Goal: Navigation & Orientation: Understand site structure

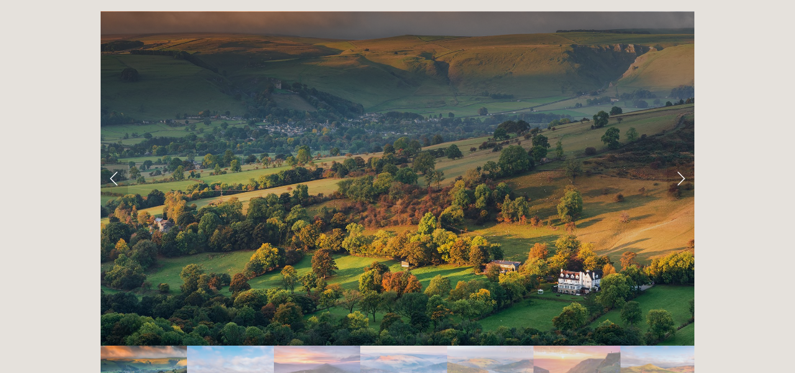
scroll to position [2347, 0]
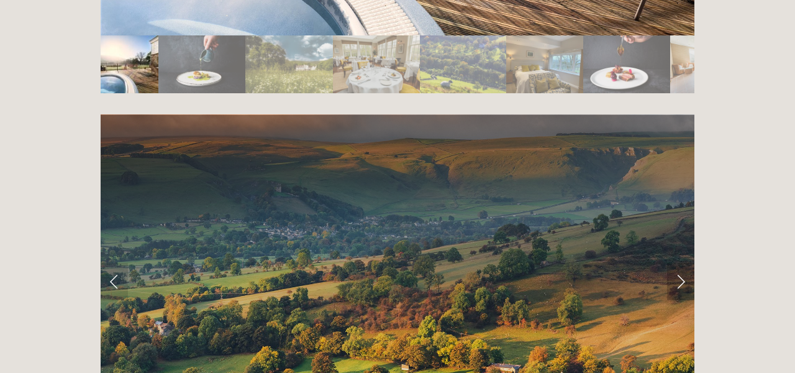
click at [682, 263] on link "Next Slide" at bounding box center [680, 281] width 27 height 37
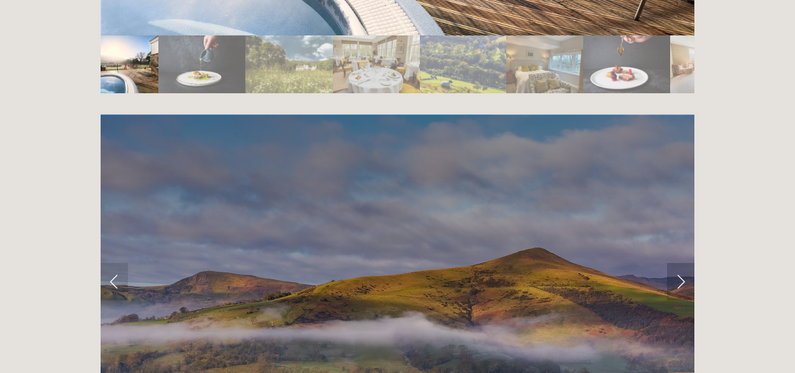
click at [682, 263] on link "Next Slide" at bounding box center [680, 281] width 27 height 37
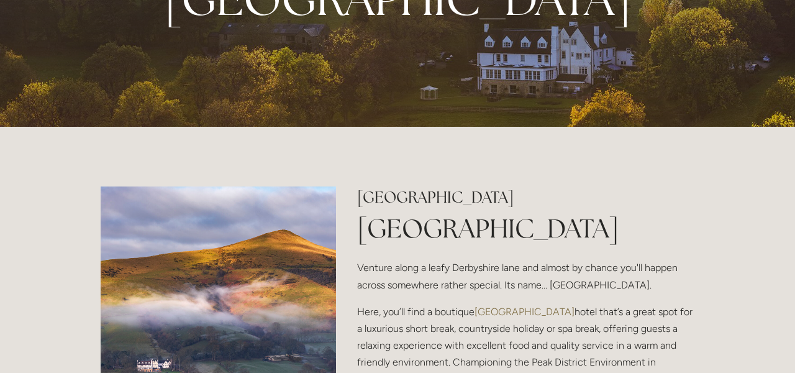
scroll to position [0, 0]
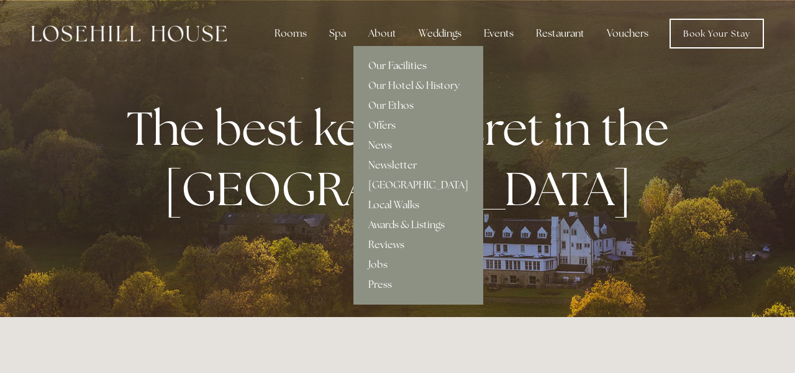
click at [391, 66] on link "Our Facilities" at bounding box center [419, 66] width 130 height 20
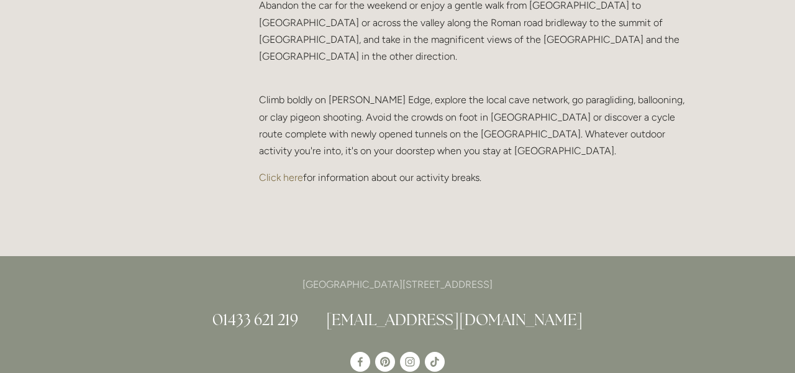
scroll to position [2701, 0]
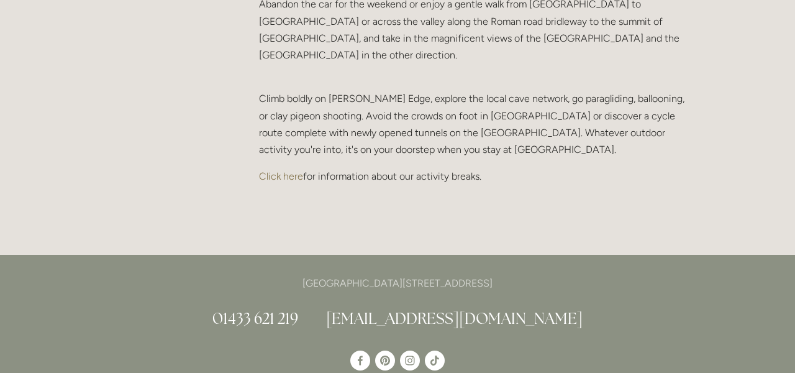
click at [286, 170] on link "Click here" at bounding box center [281, 176] width 44 height 12
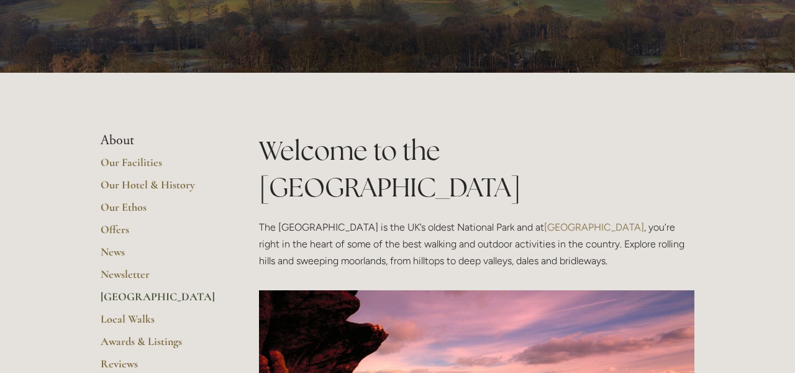
scroll to position [114, 0]
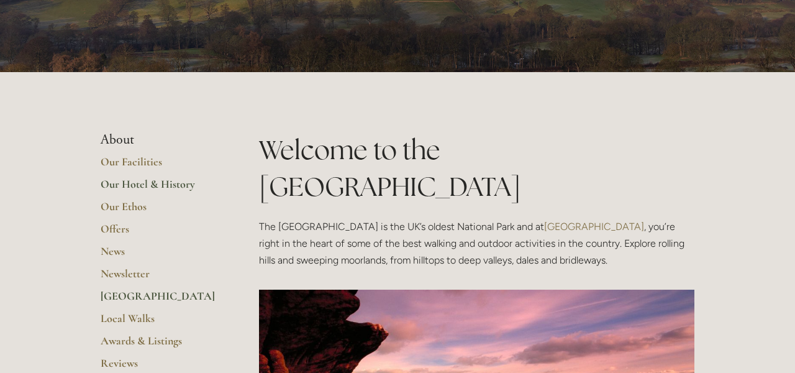
click at [163, 186] on link "Our Hotel & History" at bounding box center [160, 188] width 119 height 22
